Goal: Information Seeking & Learning: Learn about a topic

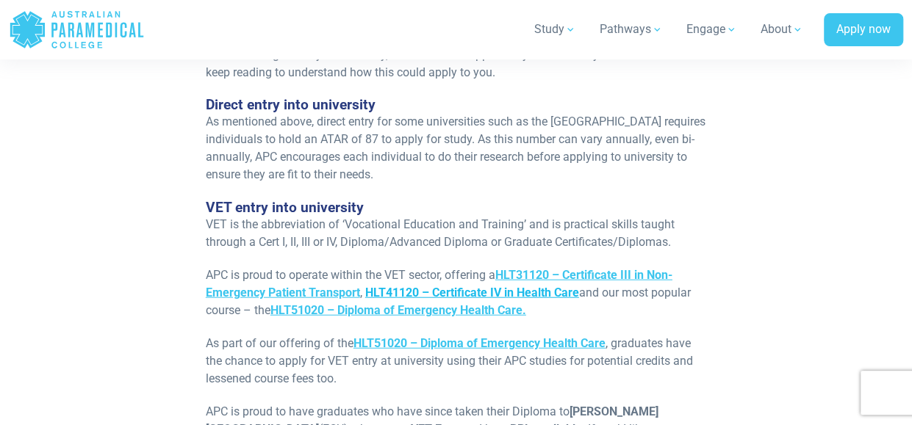
scroll to position [1690, 0]
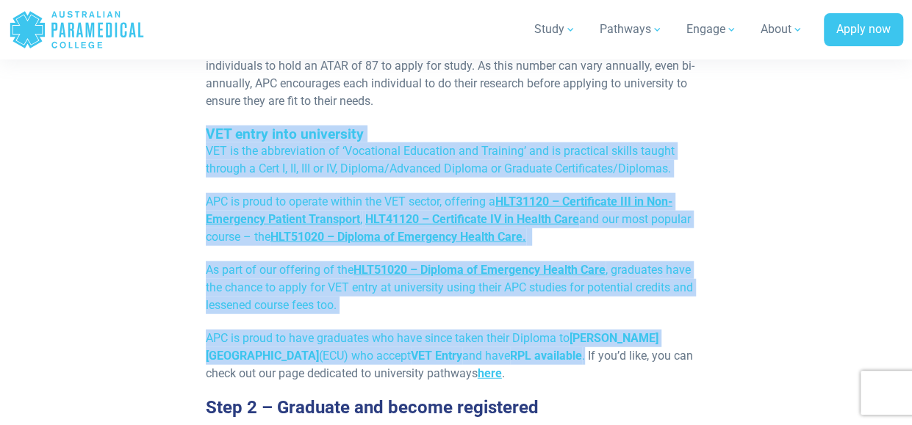
drag, startPoint x: 206, startPoint y: 71, endPoint x: 536, endPoint y: 295, distance: 398.4
copy div "VET entry into university VET is the abbreviation of ‘Vocational Education and …"
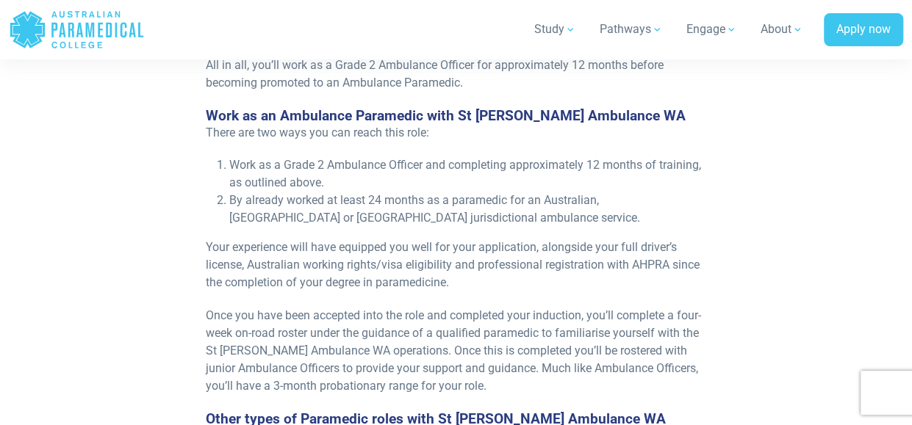
scroll to position [2425, 0]
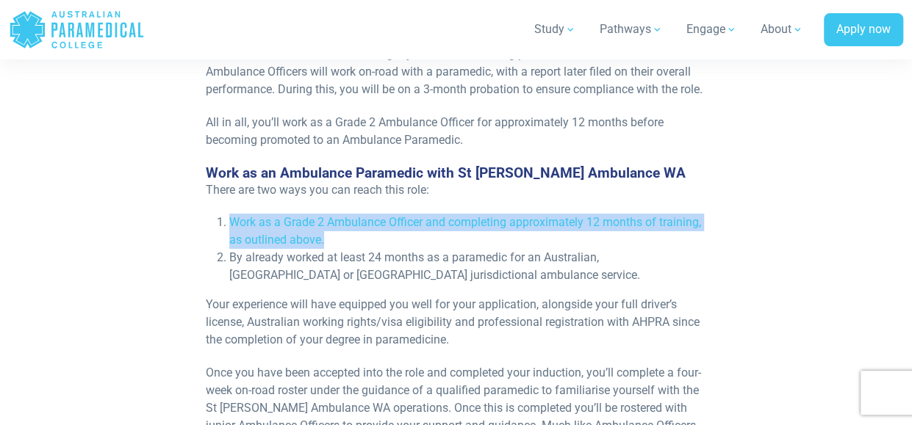
drag, startPoint x: 229, startPoint y: 176, endPoint x: 323, endPoint y: 190, distance: 95.8
click at [323, 215] on span "Work as a Grade 2 Ambulance Officer and completing approximately 12 months of t…" at bounding box center [465, 231] width 472 height 32
drag, startPoint x: 323, startPoint y: 190, endPoint x: 263, endPoint y: 184, distance: 60.5
copy span "Work as a Grade 2 Ambulance Officer and completing approximately 12 months of t…"
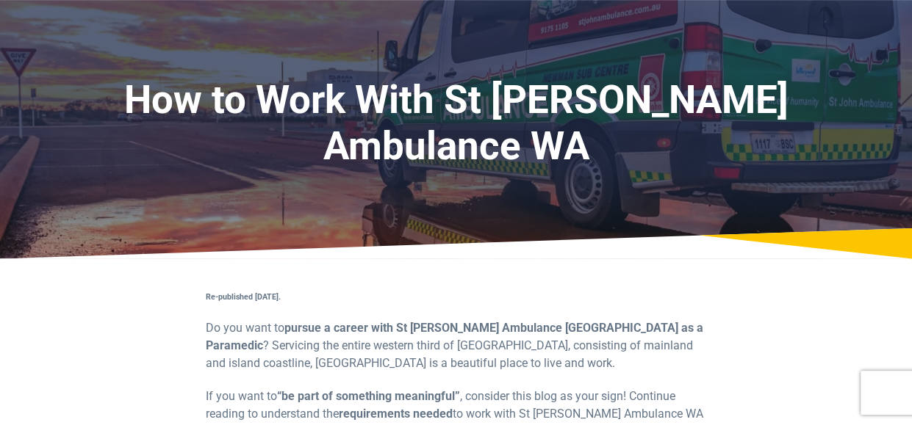
scroll to position [0, 0]
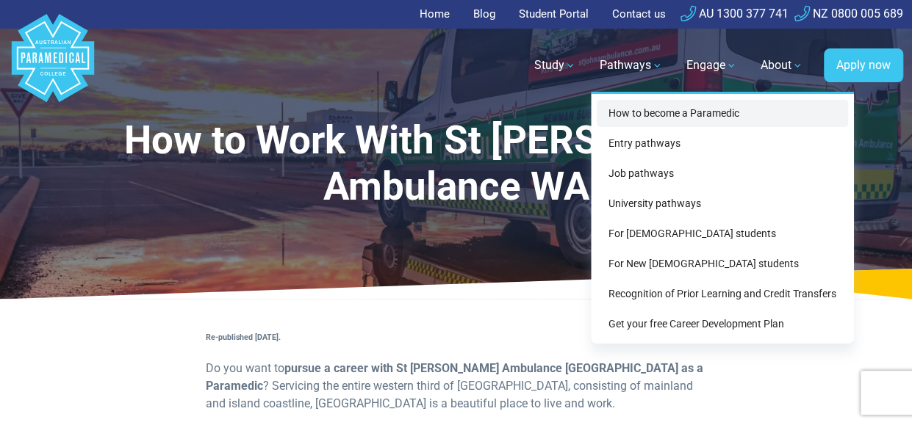
click at [701, 114] on link "How to become a Paramedic" at bounding box center [722, 113] width 251 height 27
